Goal: Information Seeking & Learning: Learn about a topic

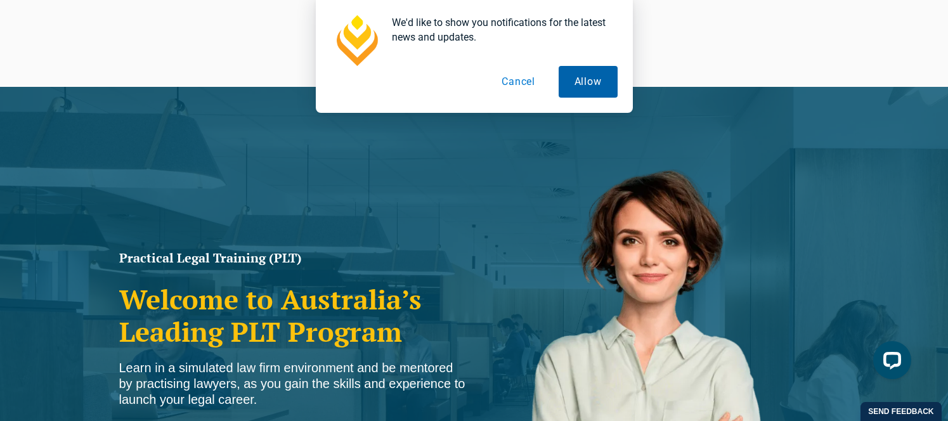
drag, startPoint x: 561, startPoint y: 82, endPoint x: 540, endPoint y: 81, distance: 21.6
click at [561, 82] on button "Allow" at bounding box center [588, 82] width 59 height 32
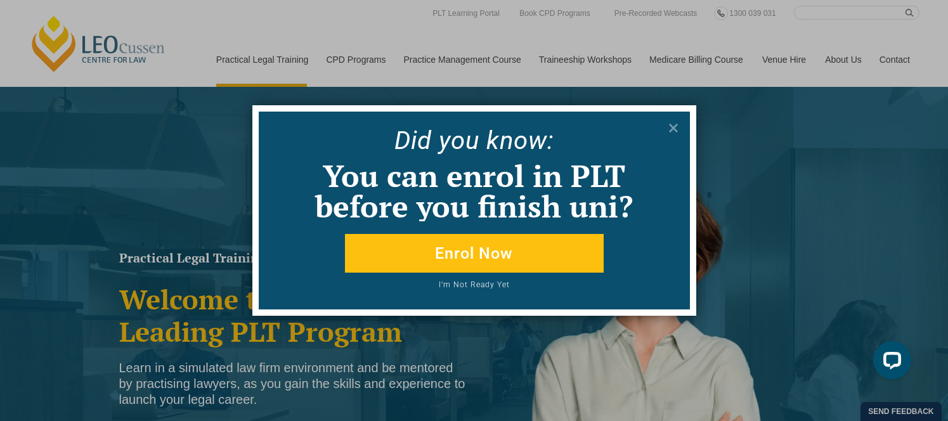
drag, startPoint x: 675, startPoint y: 127, endPoint x: 359, endPoint y: 40, distance: 327.7
click at [665, 120] on button at bounding box center [673, 128] width 20 height 20
